Goal: Check status: Check status

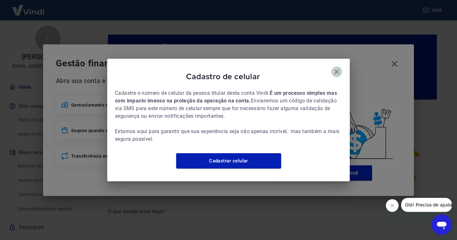
click at [337, 70] on icon "button" at bounding box center [336, 72] width 4 height 4
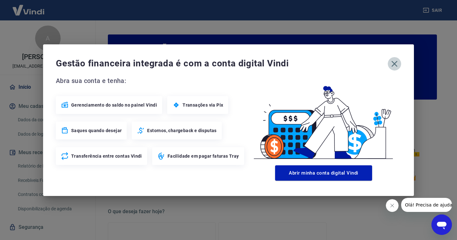
drag, startPoint x: 395, startPoint y: 64, endPoint x: 375, endPoint y: 73, distance: 22.4
click at [395, 64] on icon "button" at bounding box center [394, 64] width 10 height 10
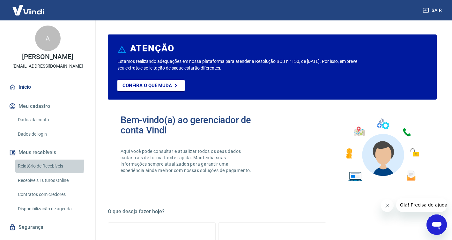
click at [35, 164] on link "Relatório de Recebíveis" at bounding box center [51, 165] width 72 height 13
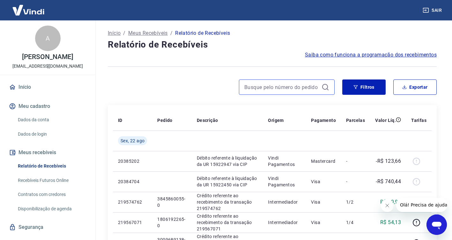
click at [258, 87] on input at bounding box center [281, 87] width 75 height 10
type input "617440660"
click at [371, 94] on button "Filtros" at bounding box center [363, 86] width 43 height 15
click at [262, 86] on input "617440660" at bounding box center [281, 87] width 75 height 10
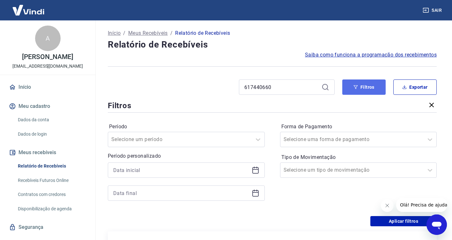
click at [358, 87] on button "Filtros" at bounding box center [363, 86] width 43 height 15
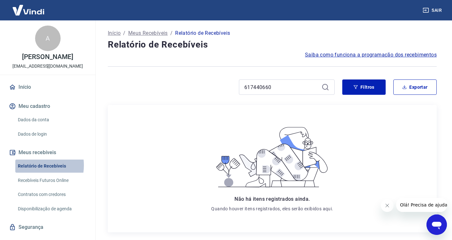
click at [32, 165] on link "Relatório de Recebíveis" at bounding box center [51, 165] width 72 height 13
